Goal: Task Accomplishment & Management: Manage account settings

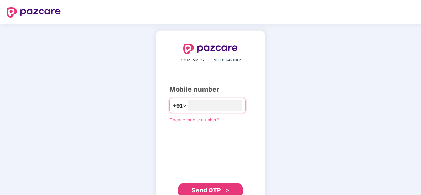
scroll to position [22, 0]
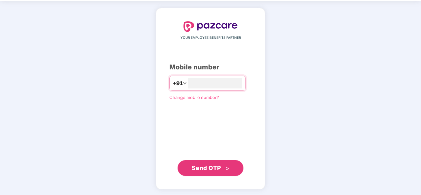
type input "**********"
click at [219, 168] on span "Send OTP" at bounding box center [206, 167] width 29 height 7
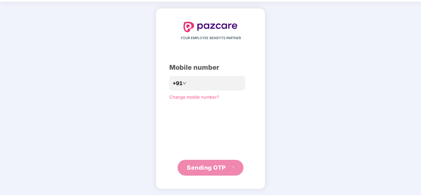
scroll to position [19, 0]
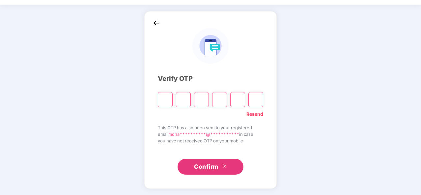
type input "*"
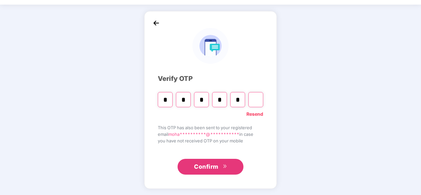
type input "*"
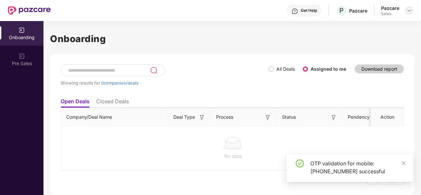
click at [408, 11] on img at bounding box center [409, 10] width 5 height 5
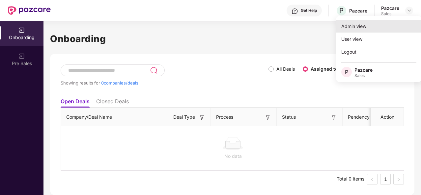
click at [359, 20] on div "Admin view" at bounding box center [379, 26] width 86 height 13
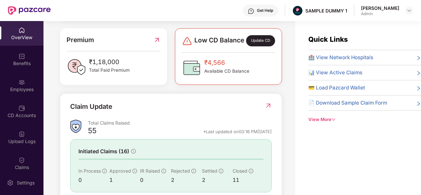
scroll to position [166, 0]
click at [328, 118] on div "View More" at bounding box center [364, 119] width 113 height 7
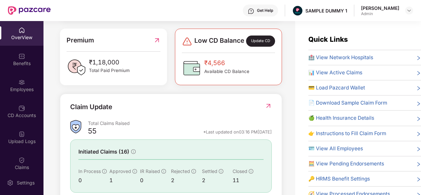
click at [347, 102] on span "📄 Download Sample Claim Form" at bounding box center [347, 103] width 79 height 8
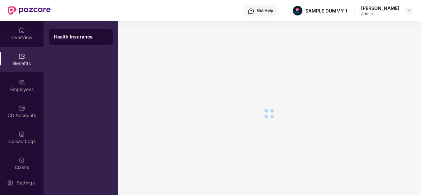
click at [20, 61] on div "Benefits" at bounding box center [21, 63] width 43 height 7
click at [21, 32] on img at bounding box center [21, 30] width 7 height 7
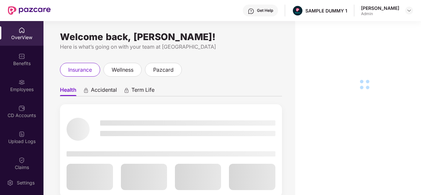
click at [24, 58] on img at bounding box center [21, 56] width 7 height 7
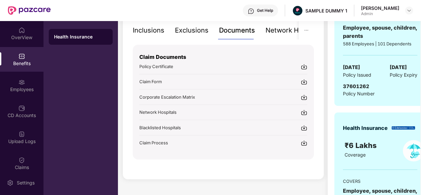
scroll to position [151, 0]
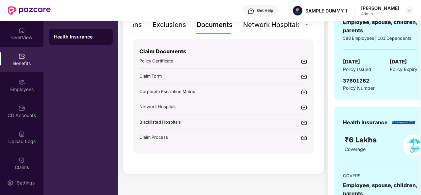
click at [270, 28] on div "Network Hospitals" at bounding box center [272, 25] width 58 height 10
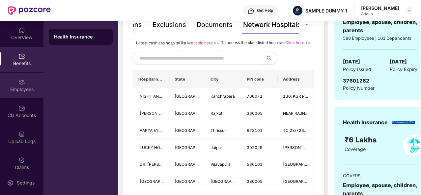
click at [19, 90] on div "Employees" at bounding box center [21, 89] width 43 height 7
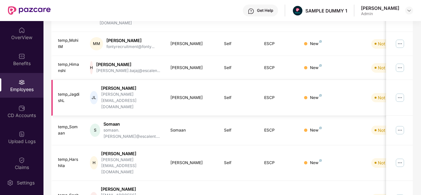
scroll to position [0, 0]
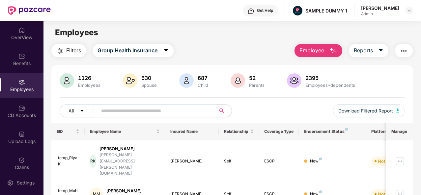
click at [330, 51] on img "button" at bounding box center [333, 51] width 8 height 8
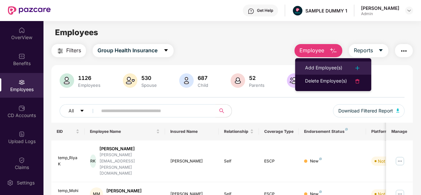
click at [322, 68] on div "Add Employee(s)" at bounding box center [323, 68] width 37 height 8
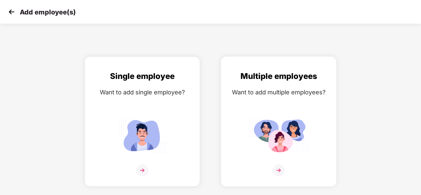
click at [279, 172] on img at bounding box center [279, 171] width 12 height 12
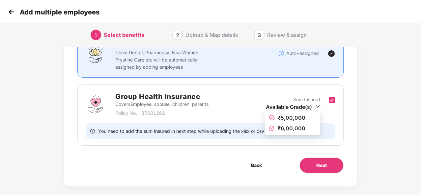
scroll to position [63, 0]
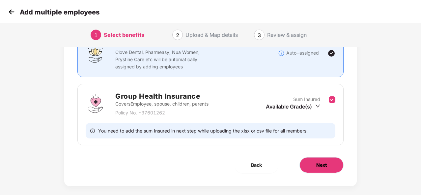
click at [318, 165] on span "Next" at bounding box center [321, 165] width 11 height 7
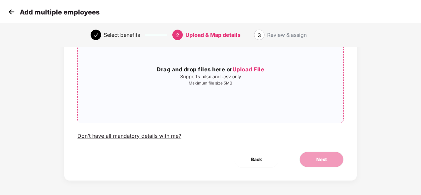
scroll to position [68, 0]
click at [13, 11] on img at bounding box center [12, 12] width 10 height 10
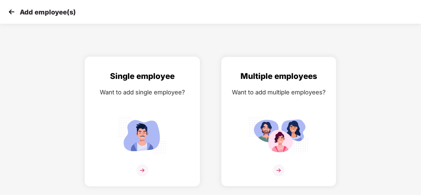
click at [144, 169] on img at bounding box center [142, 171] width 12 height 12
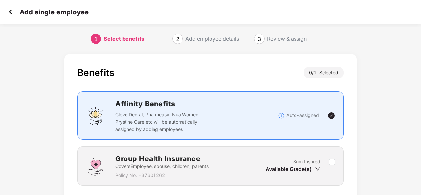
scroll to position [47, 0]
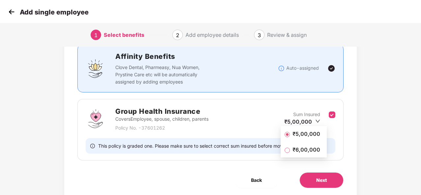
click at [305, 135] on span "₹5,00,000" at bounding box center [306, 133] width 33 height 7
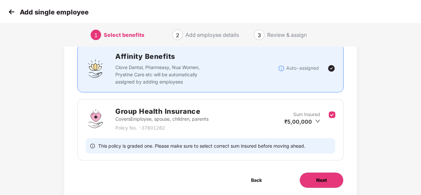
click at [322, 178] on span "Next" at bounding box center [321, 180] width 11 height 7
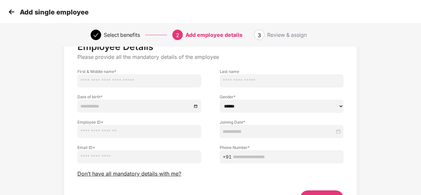
scroll to position [29, 0]
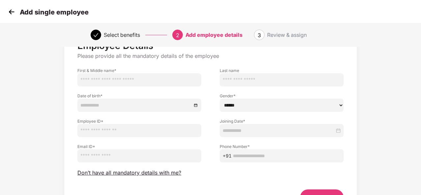
click at [13, 13] on img at bounding box center [12, 12] width 10 height 10
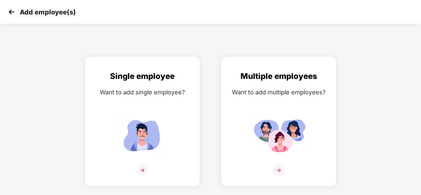
click at [13, 13] on img at bounding box center [12, 12] width 10 height 10
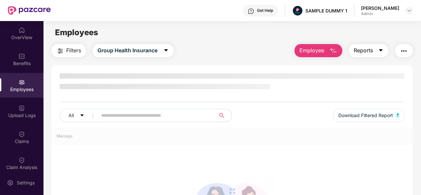
click at [379, 52] on icon "caret-down" at bounding box center [380, 50] width 5 height 5
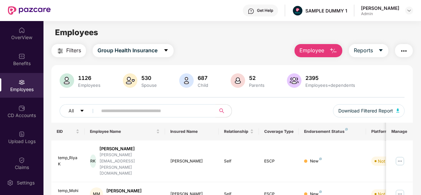
click at [404, 49] on img "button" at bounding box center [404, 51] width 8 height 8
click at [25, 111] on div "CD Accounts" at bounding box center [21, 111] width 43 height 25
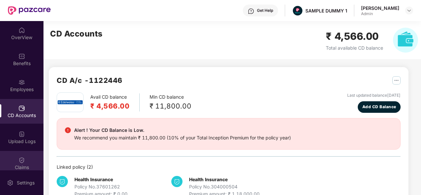
click at [20, 157] on div at bounding box center [21, 160] width 7 height 7
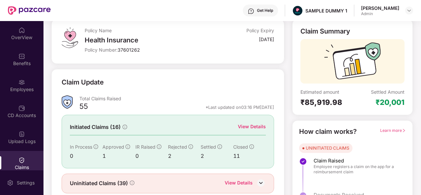
scroll to position [62, 0]
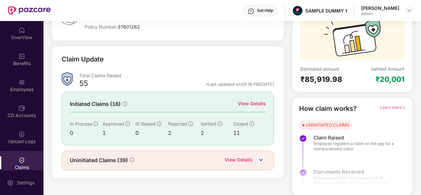
click at [248, 104] on div "View Details" at bounding box center [252, 103] width 28 height 7
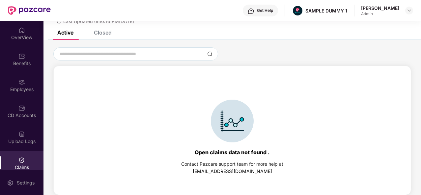
scroll to position [28, 0]
click at [108, 33] on div "Closed" at bounding box center [103, 32] width 18 height 7
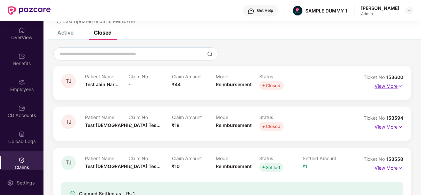
click at [385, 86] on p "View More" at bounding box center [389, 85] width 29 height 9
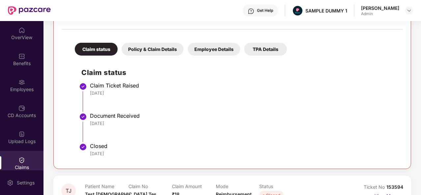
scroll to position [125, 0]
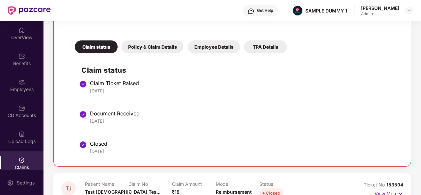
click at [156, 48] on div "Policy & Claim Details" at bounding box center [153, 47] width 62 height 13
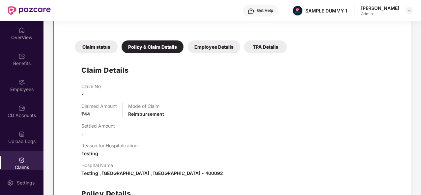
click at [217, 48] on div "Employee Details" at bounding box center [214, 47] width 52 height 13
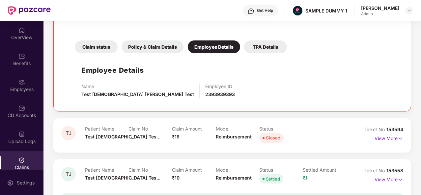
click at [270, 45] on div "TPA Details" at bounding box center [265, 47] width 43 height 13
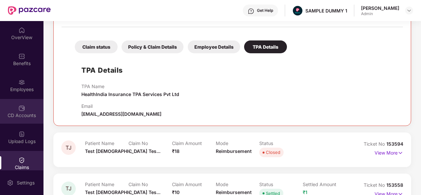
scroll to position [60, 0]
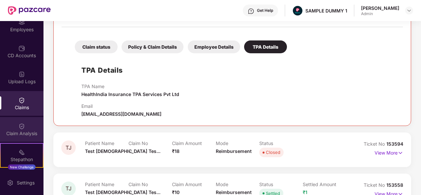
click at [21, 133] on div "Claim Analysis" at bounding box center [21, 133] width 43 height 7
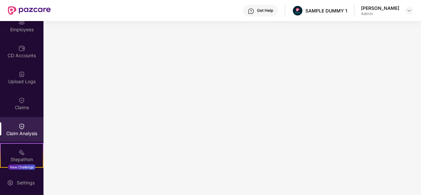
scroll to position [136, 0]
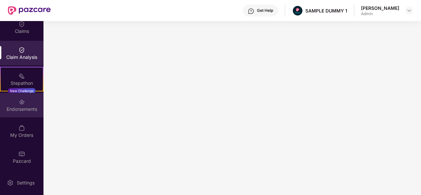
click at [22, 106] on div "Endorsements" at bounding box center [21, 109] width 43 height 7
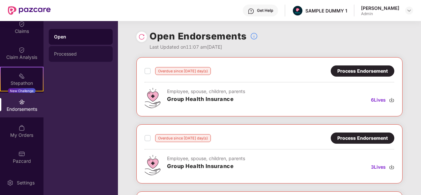
click at [68, 59] on div "Processed" at bounding box center [81, 54] width 64 height 16
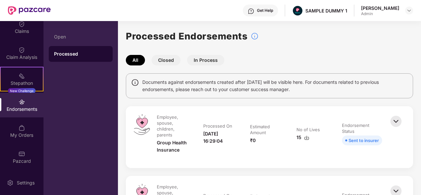
click at [170, 60] on button "Closed" at bounding box center [166, 60] width 29 height 11
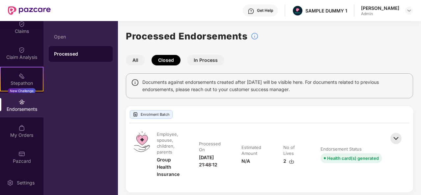
click at [213, 59] on button "In Process" at bounding box center [205, 60] width 37 height 11
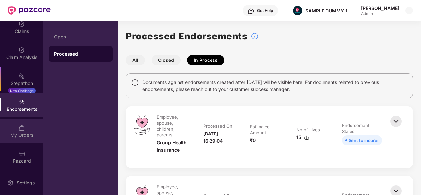
click at [21, 130] on img at bounding box center [21, 128] width 7 height 7
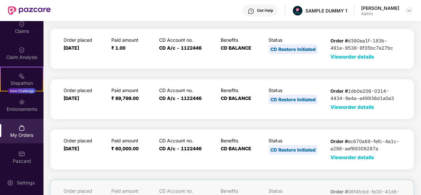
scroll to position [57, 0]
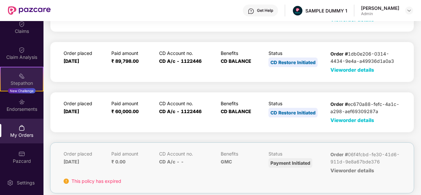
click at [21, 80] on div "Stepathon" at bounding box center [22, 83] width 42 height 7
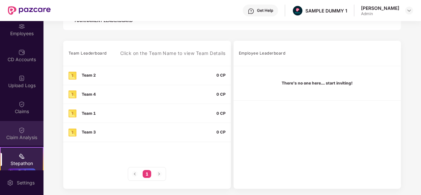
scroll to position [55, 0]
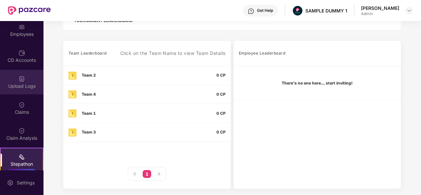
click at [19, 81] on img at bounding box center [21, 79] width 7 height 7
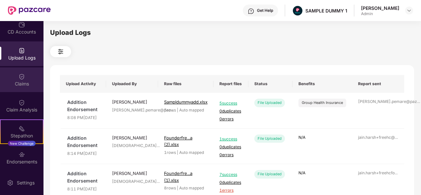
scroll to position [103, 0]
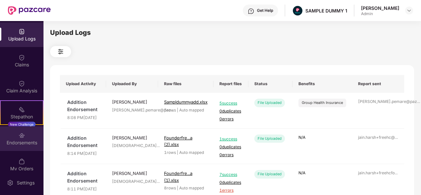
click at [24, 137] on div "Endorsements" at bounding box center [21, 139] width 43 height 25
